Goal: Find specific page/section: Find specific page/section

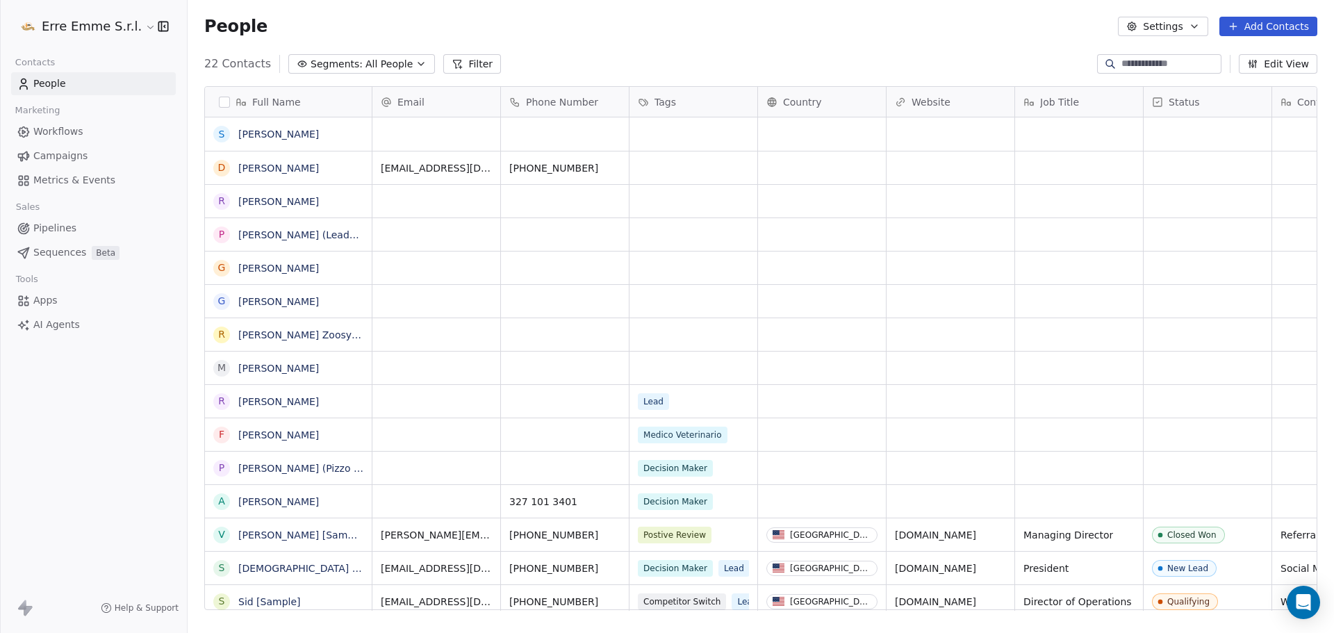
click at [1155, 65] on input at bounding box center [1169, 64] width 97 height 14
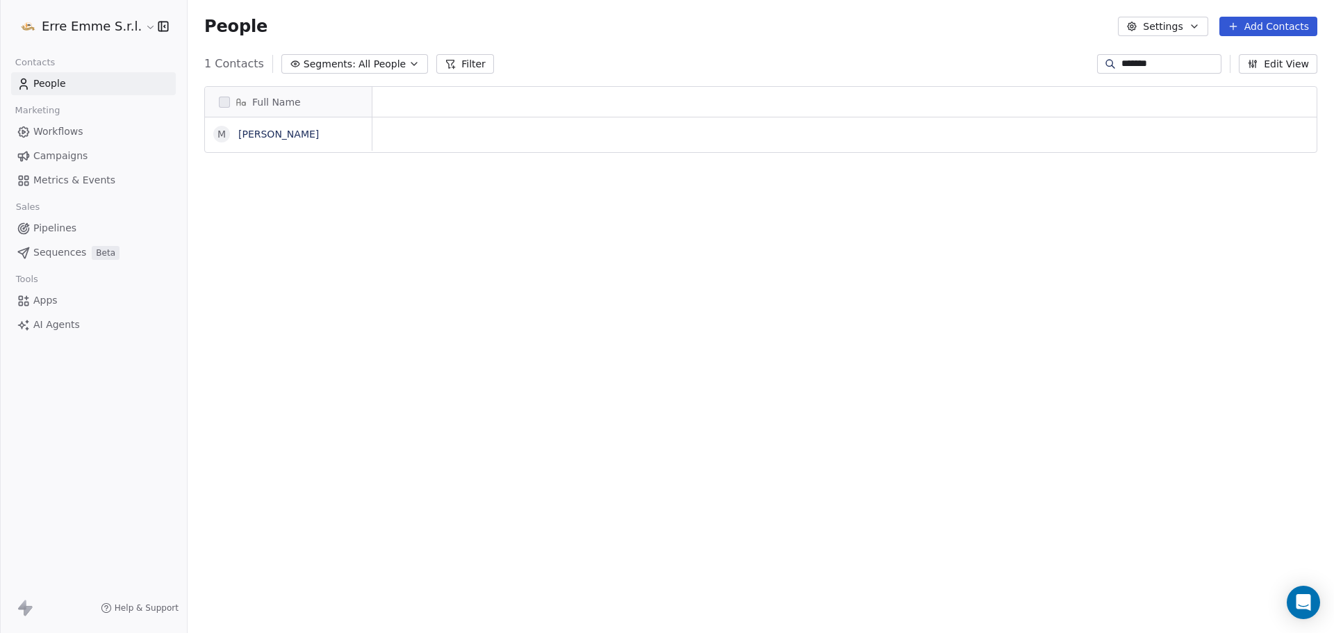
scroll to position [546, 1136]
type input "*******"
click at [302, 136] on link "[PERSON_NAME]" at bounding box center [278, 134] width 81 height 11
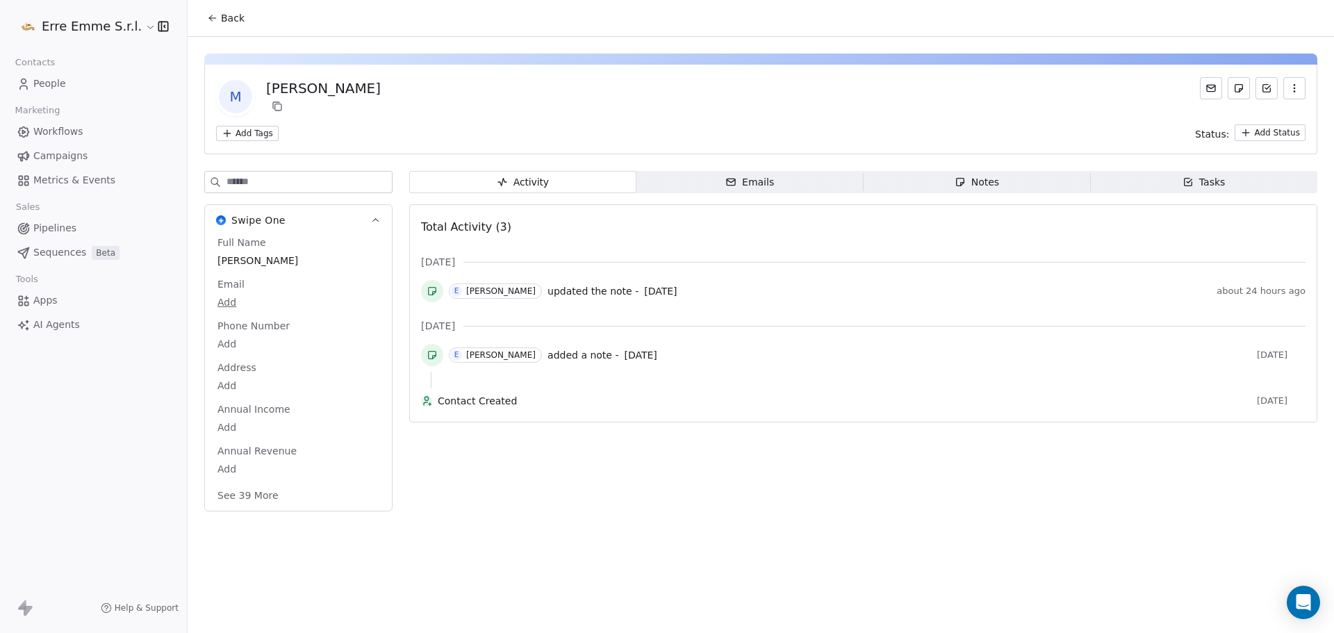
click at [969, 178] on span "Notes Notes" at bounding box center [977, 182] width 227 height 22
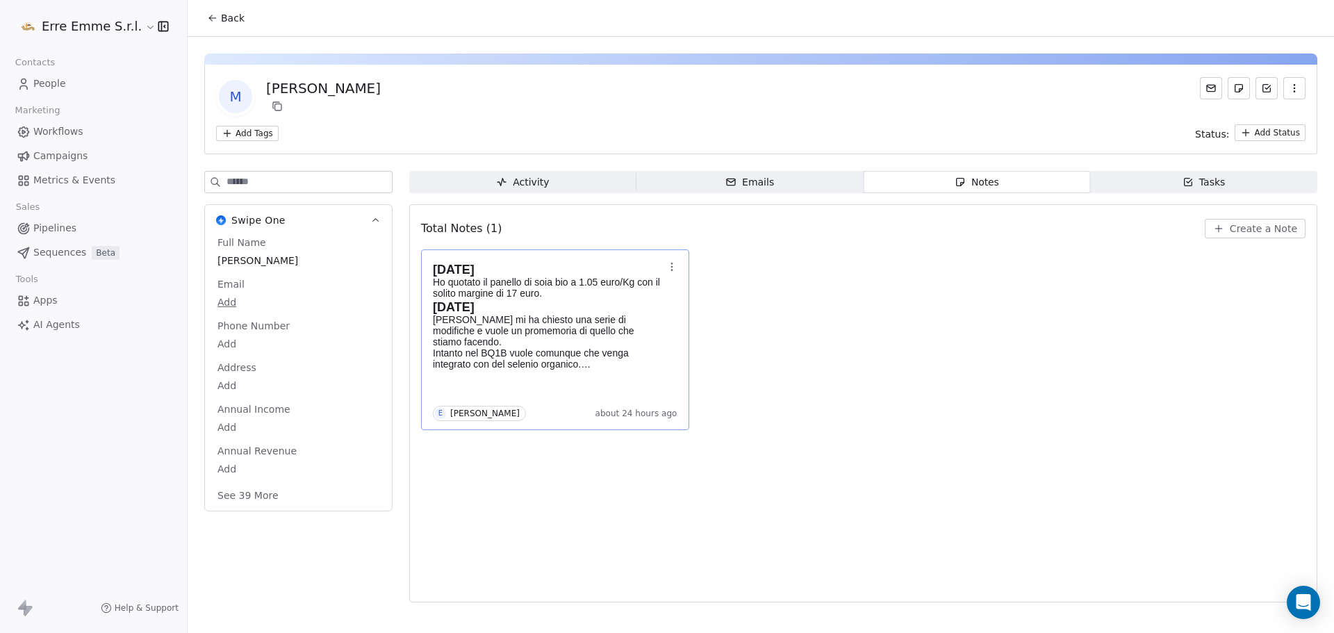
click at [590, 300] on h2 "[DATE]" at bounding box center [548, 307] width 231 height 14
